Goal: Complete application form

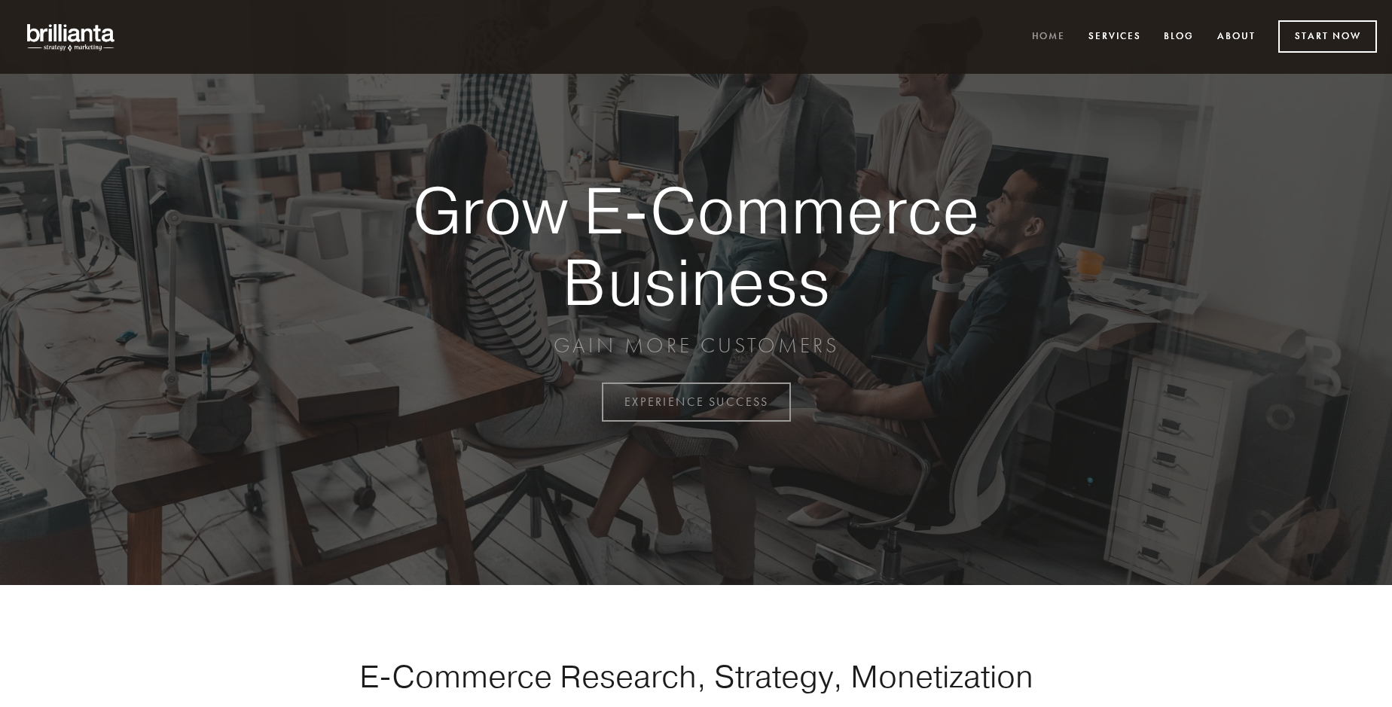
scroll to position [3948, 0]
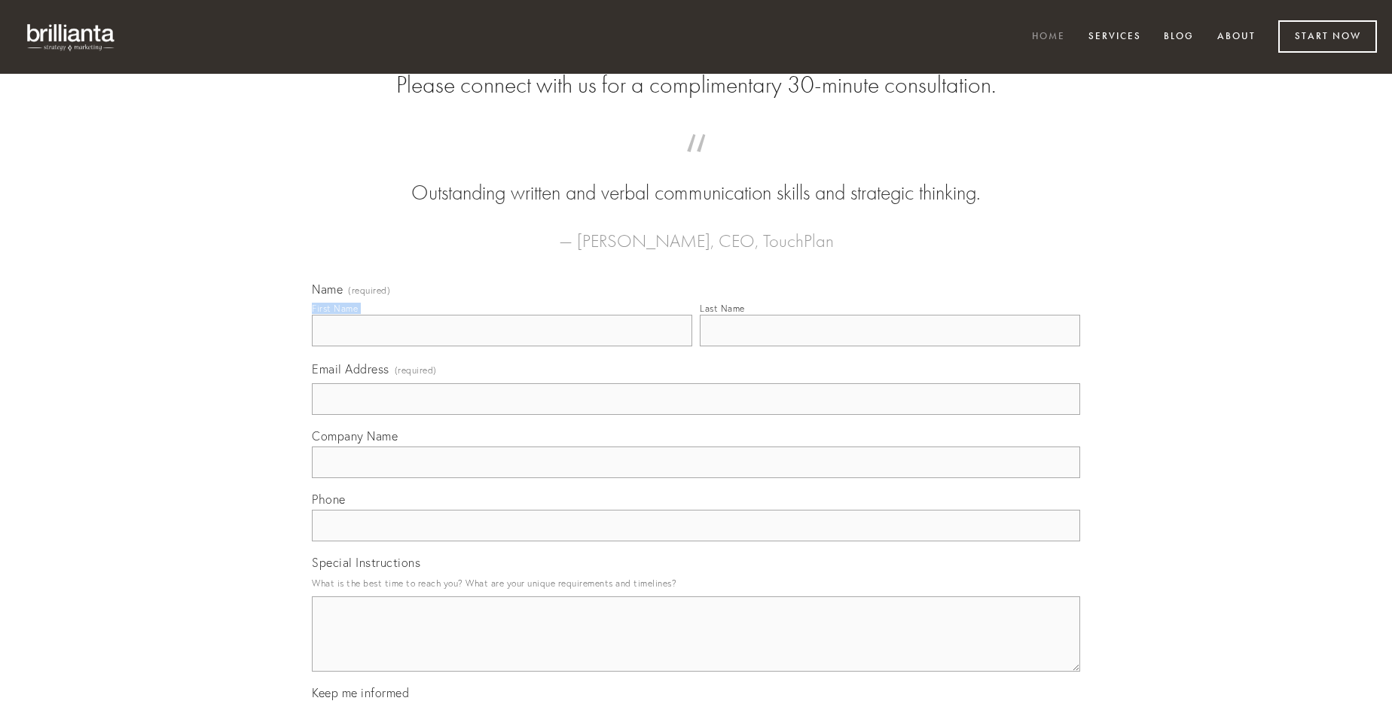
type input "[PERSON_NAME]"
click at [889, 346] on input "Last Name" at bounding box center [890, 331] width 380 height 32
type input "[PERSON_NAME]"
click at [696, 415] on input "Email Address (required)" at bounding box center [696, 399] width 768 height 32
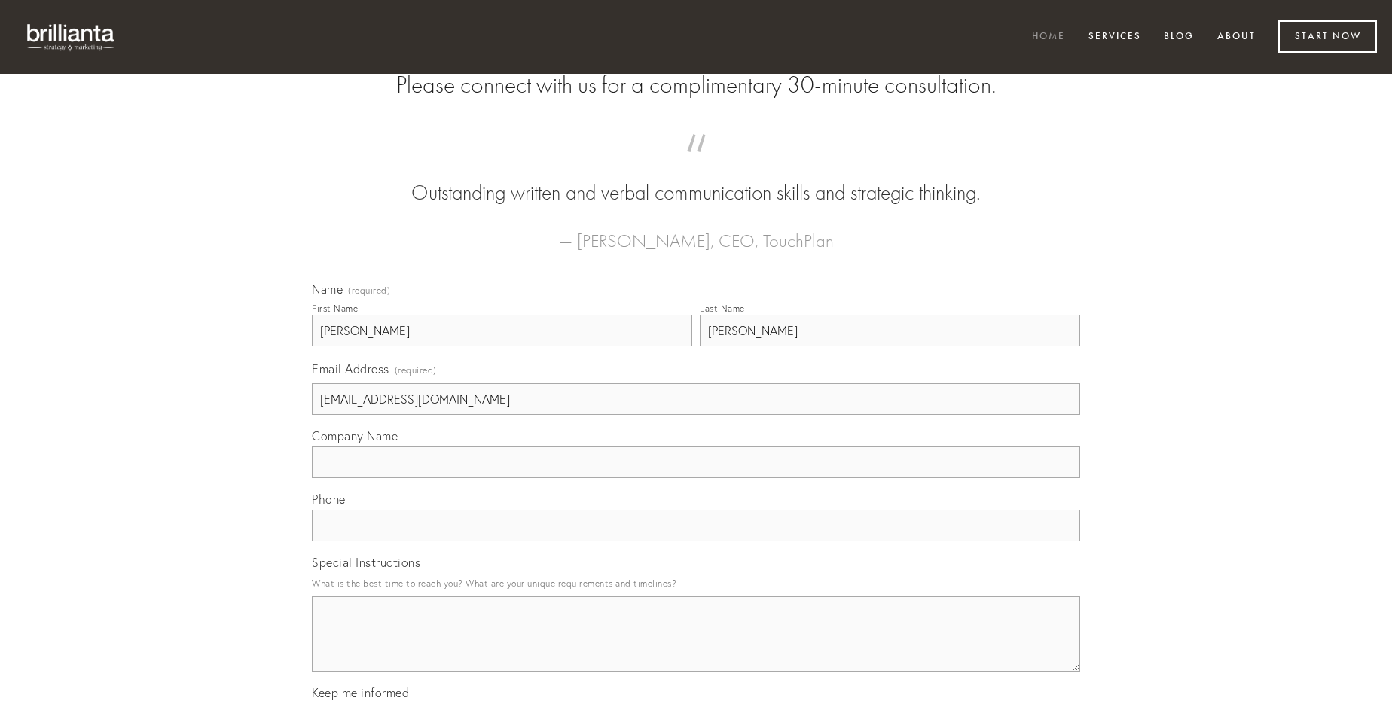
type input "[EMAIL_ADDRESS][DOMAIN_NAME]"
click at [696, 478] on input "Company Name" at bounding box center [696, 463] width 768 height 32
type input "sopor"
click at [696, 541] on input "text" at bounding box center [696, 526] width 768 height 32
click at [696, 648] on textarea "Special Instructions" at bounding box center [696, 633] width 768 height 75
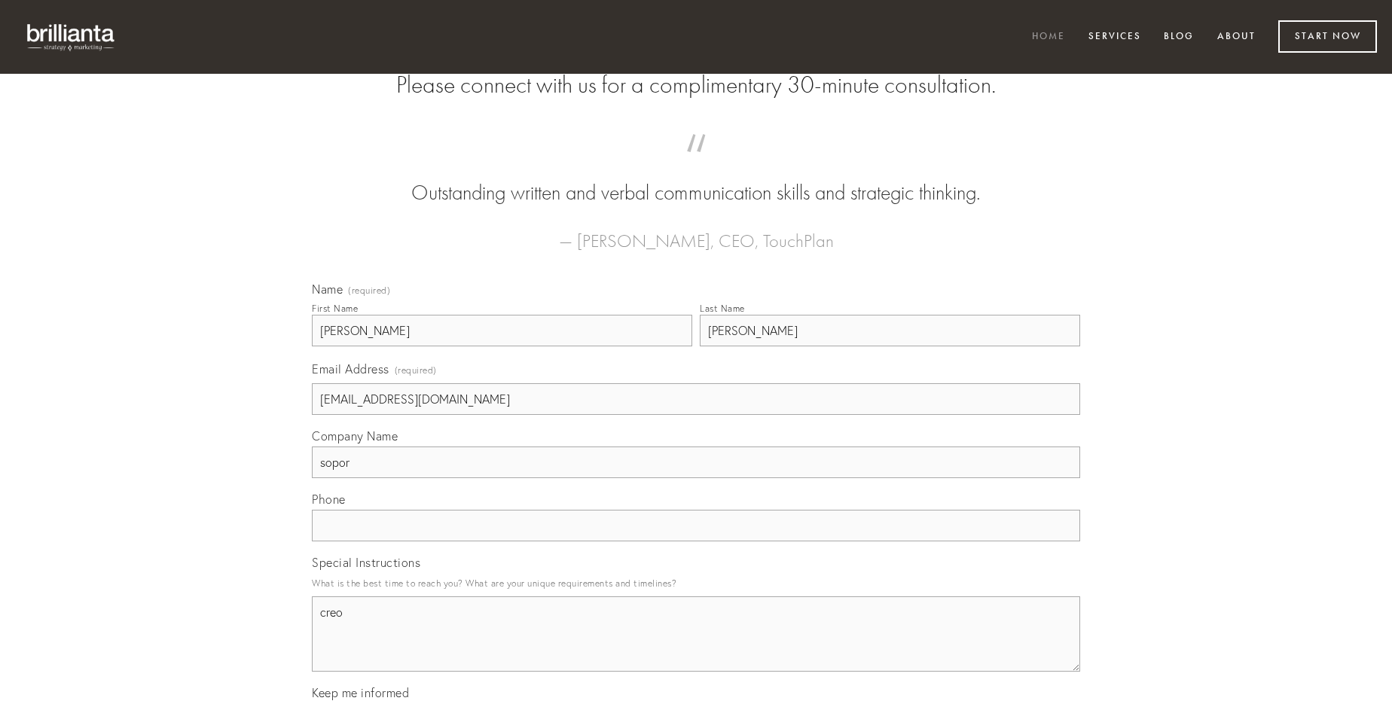
type textarea "creo"
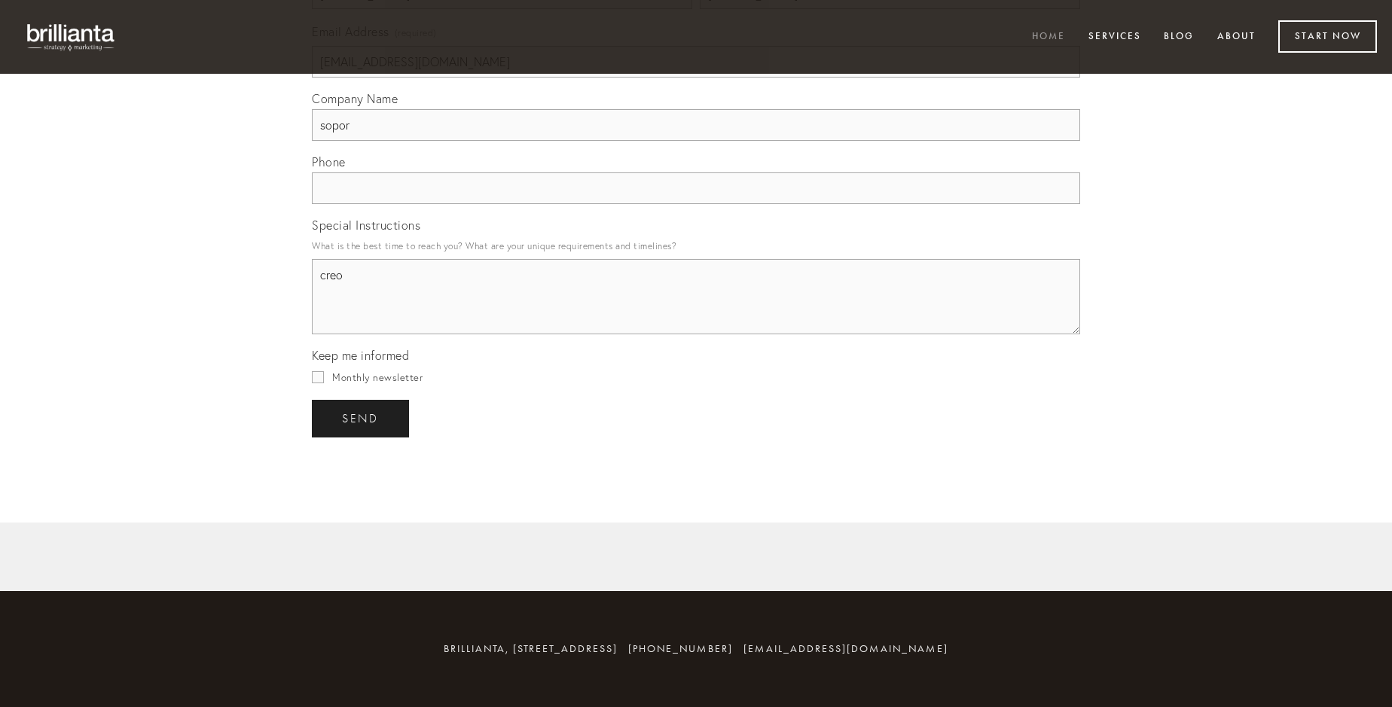
click at [361, 418] on span "send" at bounding box center [360, 419] width 37 height 14
